Goal: Task Accomplishment & Management: Use online tool/utility

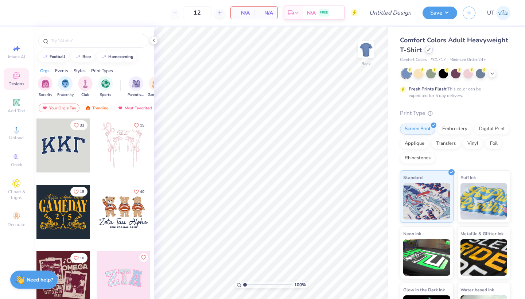
click at [430, 51] on icon at bounding box center [429, 50] width 4 height 4
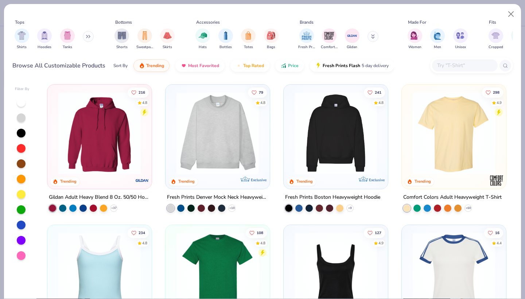
click at [86, 40] on button at bounding box center [88, 36] width 11 height 11
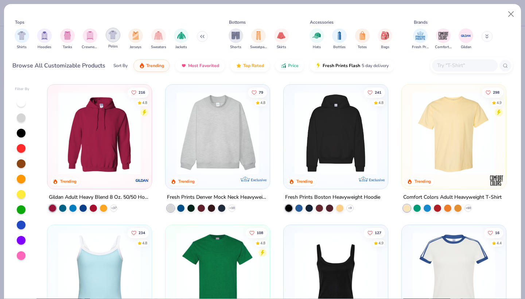
click at [119, 36] on div "filter for Polos" at bounding box center [113, 35] width 15 height 15
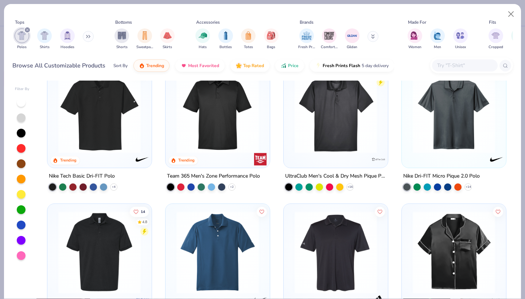
scroll to position [5, 0]
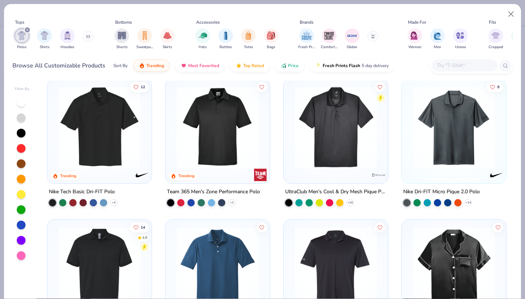
click at [317, 134] on img at bounding box center [336, 127] width 90 height 82
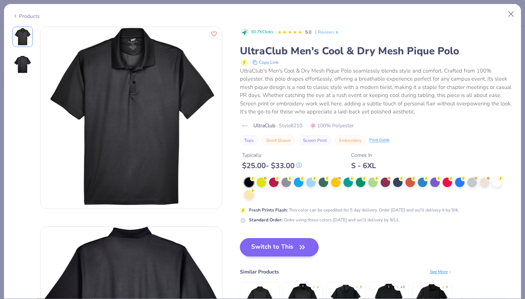
click at [273, 247] on button "Switch to This" at bounding box center [279, 247] width 79 height 18
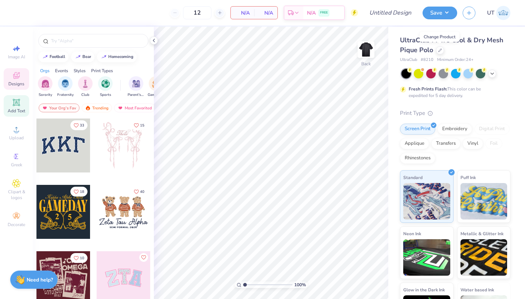
click at [16, 102] on icon at bounding box center [15, 102] width 5 height 5
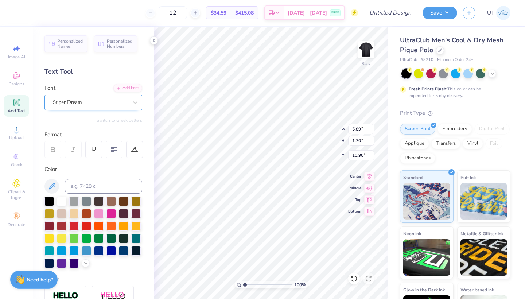
click at [104, 101] on div "Super Dream" at bounding box center [90, 102] width 77 height 11
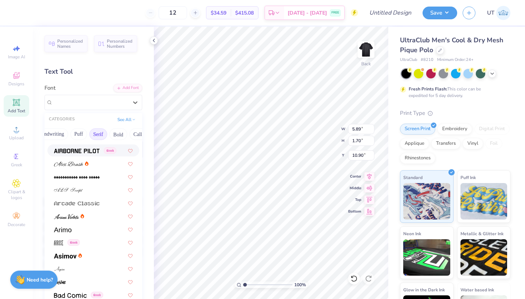
scroll to position [0, 37]
click at [112, 137] on button "Bold" at bounding box center [117, 134] width 18 height 12
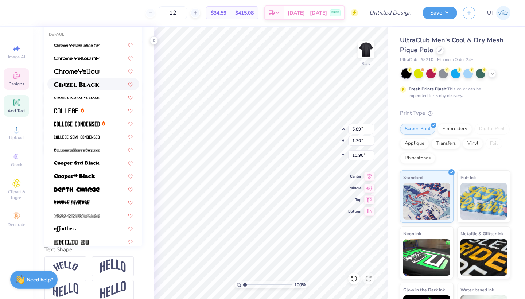
scroll to position [0, 0]
click at [22, 75] on div "Designs" at bounding box center [17, 79] width 26 height 22
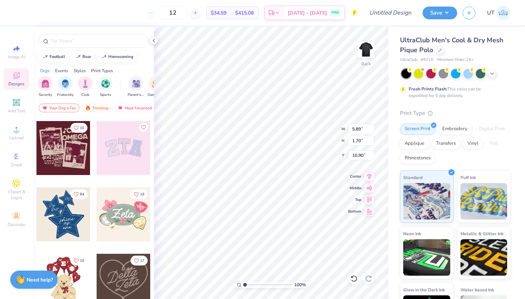
scroll to position [244, 0]
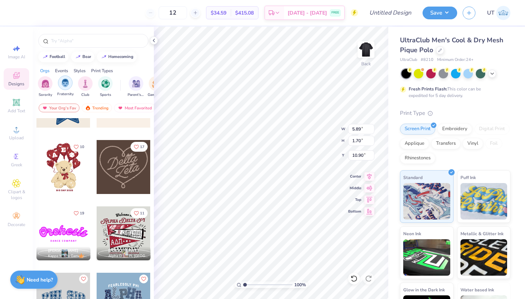
click at [62, 83] on img "filter for Fraternity" at bounding box center [65, 83] width 8 height 8
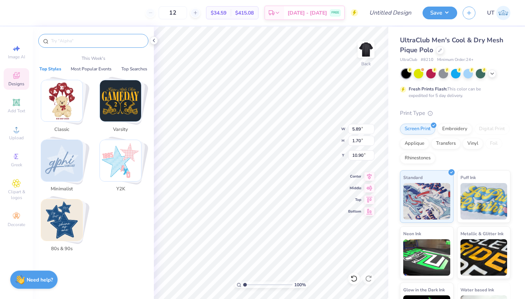
click at [78, 38] on input "text" at bounding box center [96, 40] width 93 height 7
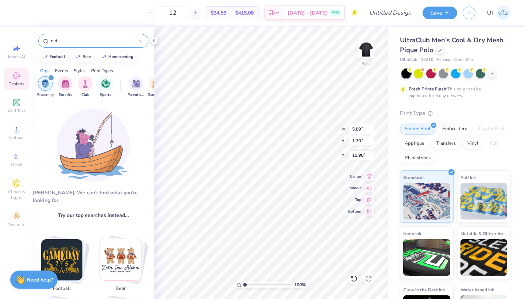
scroll to position [0, 0]
type input "did"
click at [14, 112] on span "Add Text" at bounding box center [17, 111] width 18 height 6
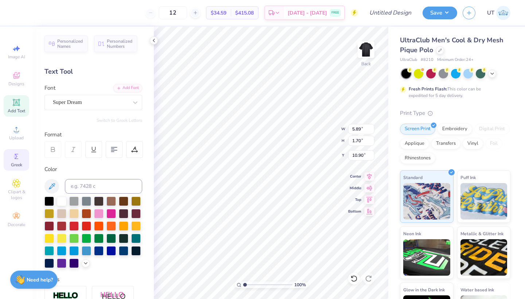
click at [13, 165] on span "Greek" at bounding box center [16, 165] width 11 height 6
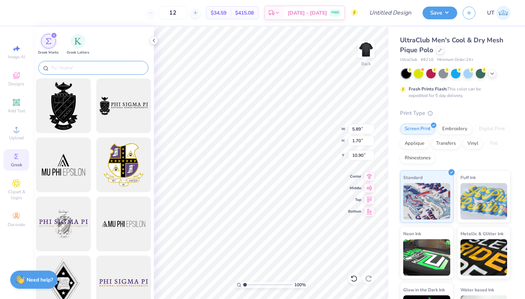
click at [87, 72] on div at bounding box center [93, 68] width 110 height 14
click at [86, 67] on input "text" at bounding box center [96, 67] width 93 height 7
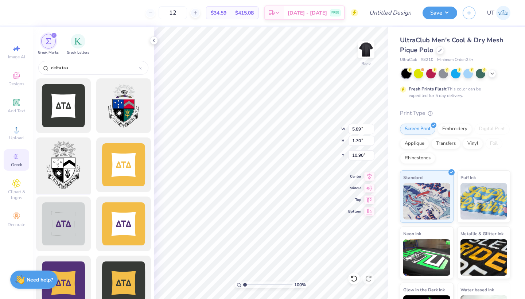
type input "delta tau"
click at [61, 154] on div at bounding box center [63, 165] width 60 height 60
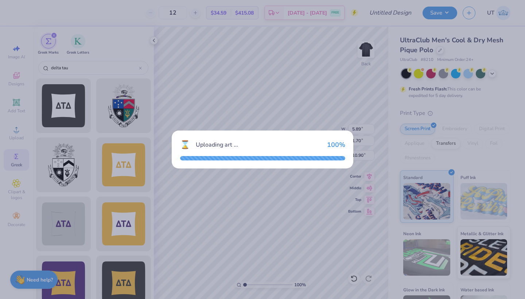
type input "12.74"
type input "18.00"
type input "3.00"
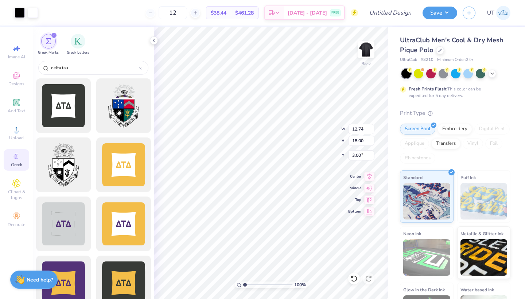
type input "4.40"
type input "6.22"
type input "5.89"
type input "1.70"
type input "10.90"
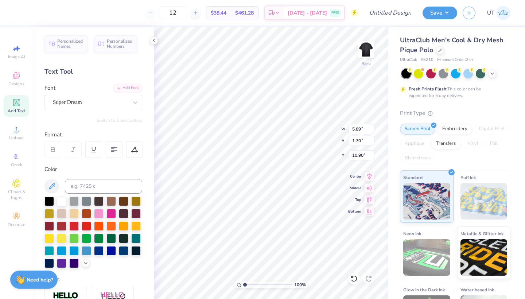
type textarea "EXT"
type input "4.36"
type input "0.50"
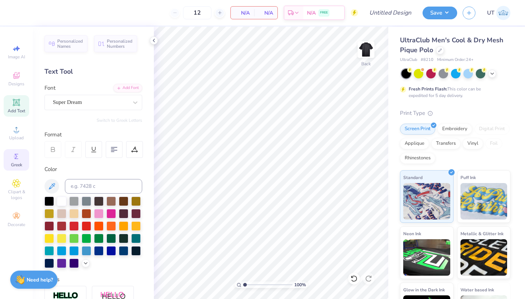
click at [20, 163] on span "Greek" at bounding box center [16, 165] width 11 height 6
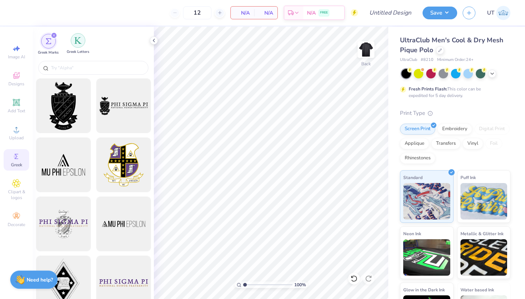
click at [80, 39] on img "filter for Greek Letters" at bounding box center [77, 40] width 7 height 7
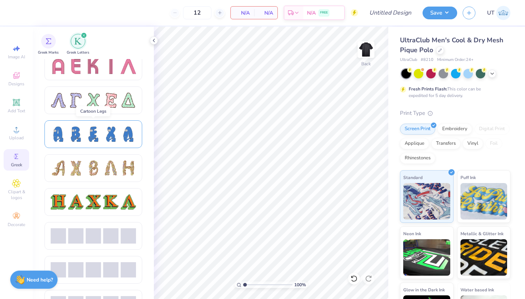
scroll to position [685, 0]
click at [69, 203] on div at bounding box center [75, 201] width 15 height 15
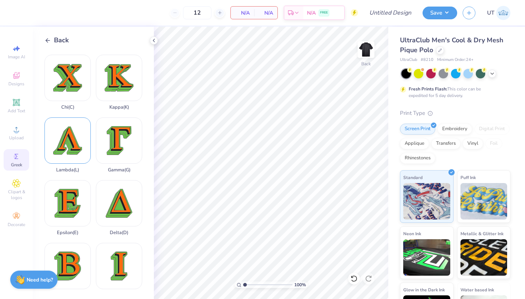
scroll to position [78, 0]
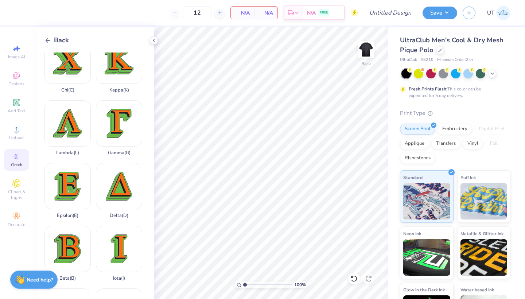
click at [46, 40] on polyline at bounding box center [47, 40] width 2 height 4
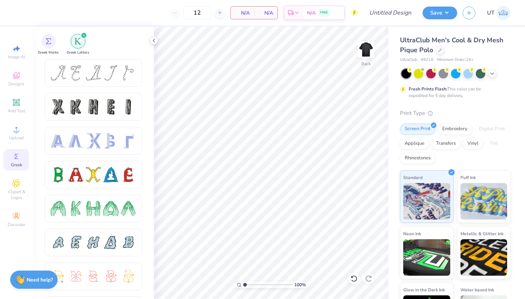
scroll to position [0, 0]
click at [53, 46] on div "filter for Greek Marks" at bounding box center [48, 40] width 15 height 15
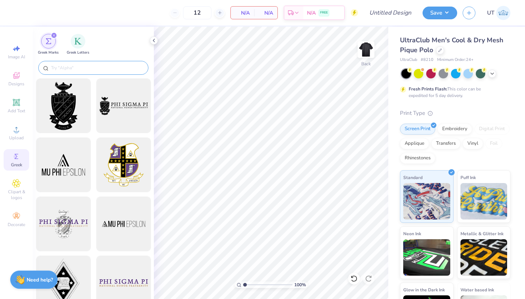
click at [91, 67] on input "text" at bounding box center [96, 67] width 93 height 7
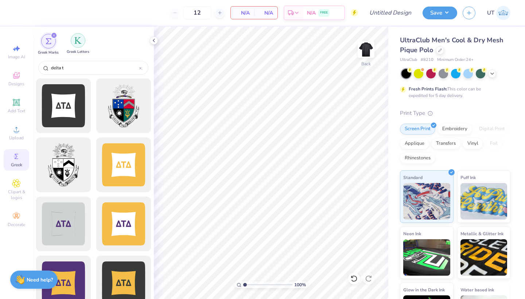
type input "delta t"
click at [84, 41] on div "filter for Greek Letters" at bounding box center [78, 40] width 15 height 15
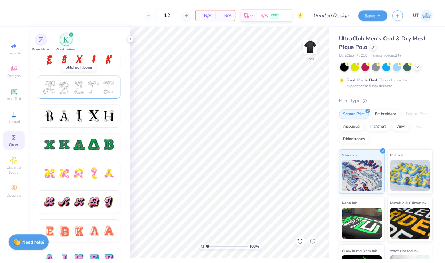
scroll to position [280, 0]
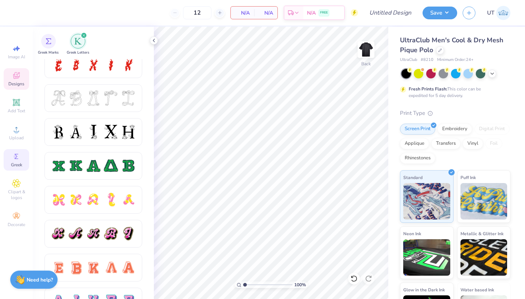
click at [20, 84] on span "Designs" at bounding box center [16, 84] width 16 height 6
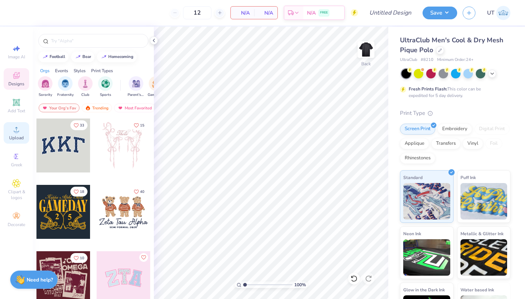
click at [15, 136] on span "Upload" at bounding box center [16, 138] width 15 height 6
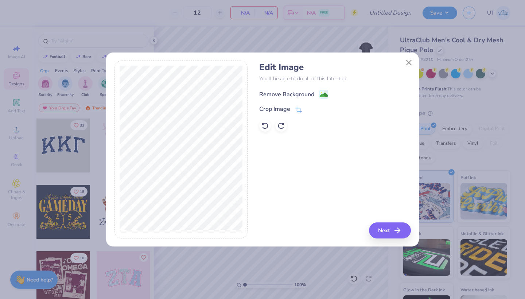
click at [306, 92] on div "Remove Background" at bounding box center [286, 94] width 55 height 9
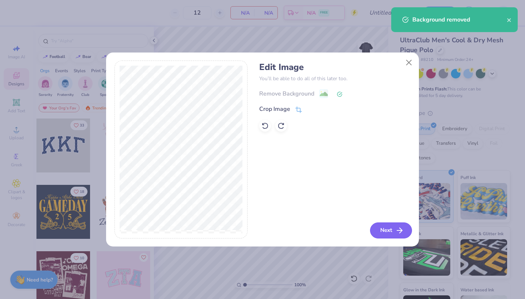
click at [389, 228] on button "Next" at bounding box center [391, 231] width 42 height 16
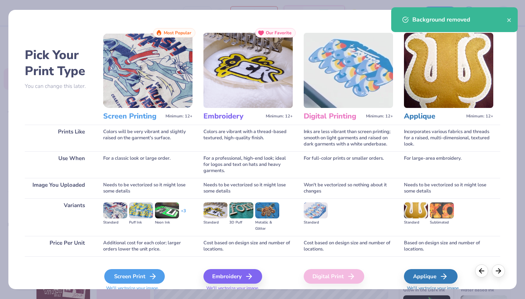
click at [121, 279] on div "Screen Print" at bounding box center [134, 276] width 61 height 15
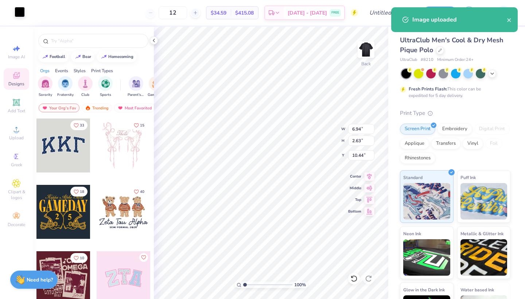
click at [22, 14] on div at bounding box center [20, 12] width 10 height 10
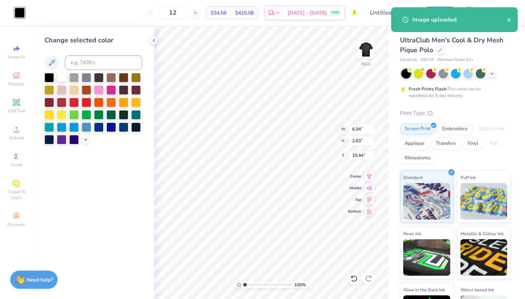
click at [63, 80] on div at bounding box center [61, 76] width 9 height 9
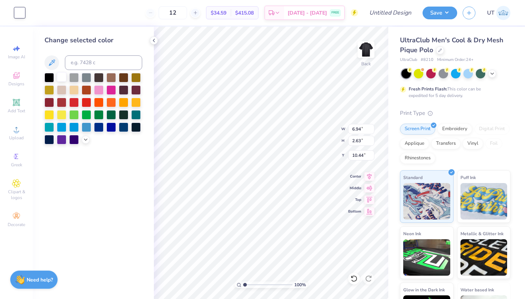
type input "2.82"
type input "1.07"
type input "2.77"
type input "2.66"
type input "1.01"
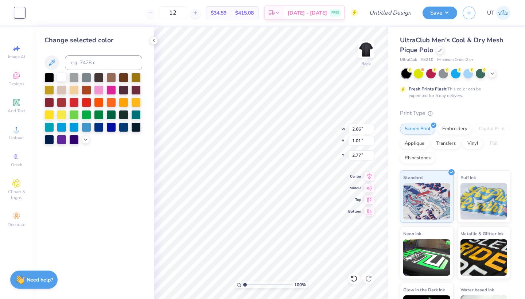
type input "4.09"
type input "1.55"
type input "3.00"
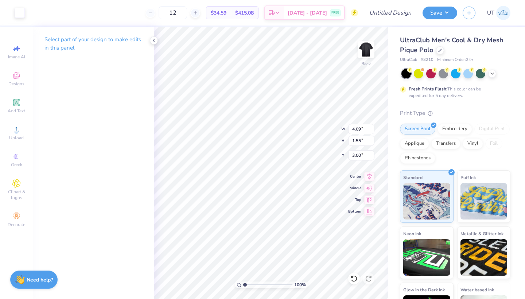
type input "2.23"
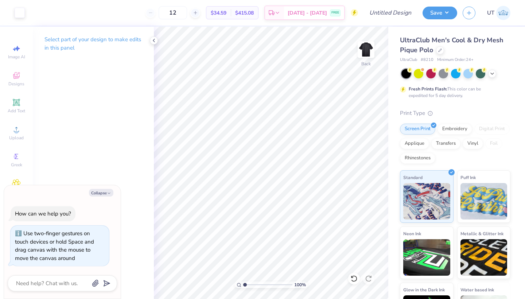
drag, startPoint x: 246, startPoint y: 286, endPoint x: 221, endPoint y: 289, distance: 25.3
type input "1"
click at [221, 289] on div "100 %" at bounding box center [271, 163] width 273 height 273
click at [154, 40] on icon at bounding box center [154, 41] width 6 height 6
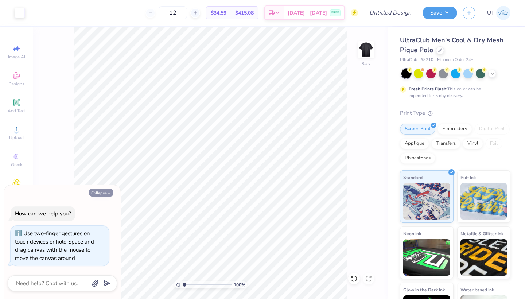
click at [103, 191] on button "Collapse" at bounding box center [101, 193] width 24 height 8
type textarea "x"
